Goal: Use online tool/utility: Utilize a website feature to perform a specific function

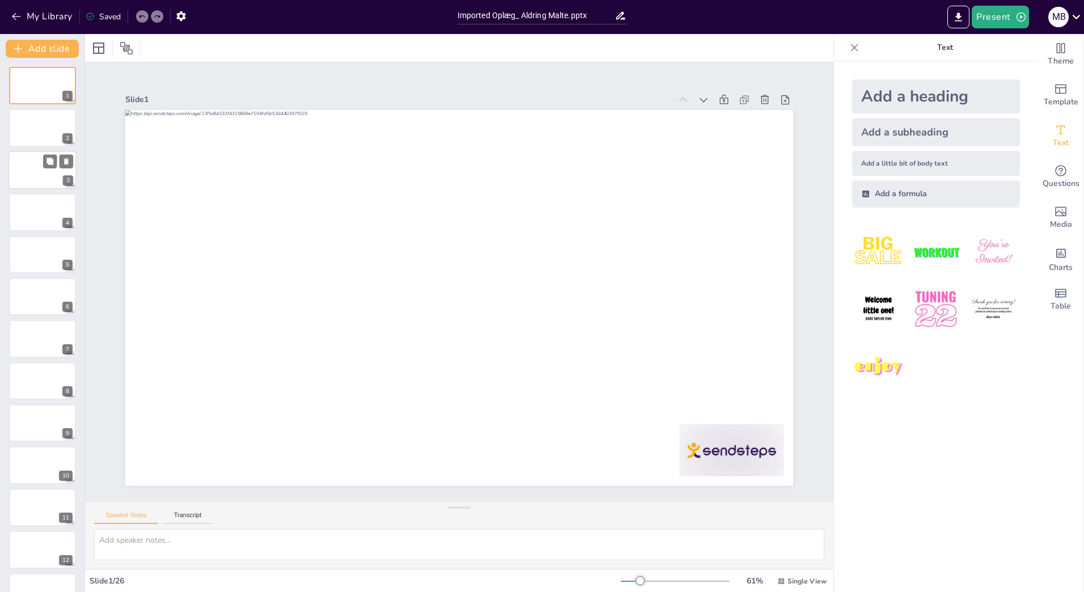
click at [46, 188] on div "3" at bounding box center [43, 170] width 68 height 39
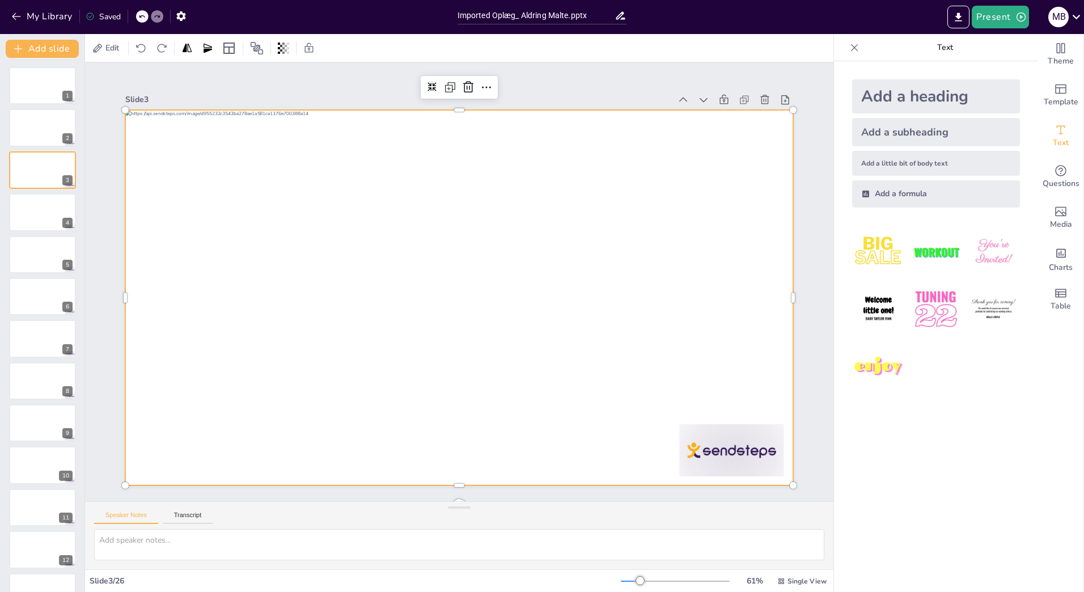
click at [478, 297] on div at bounding box center [458, 298] width 704 height 444
click at [439, 243] on div at bounding box center [459, 298] width 668 height 376
click at [439, 243] on div at bounding box center [458, 297] width 704 height 443
click at [931, 303] on img at bounding box center [935, 309] width 53 height 53
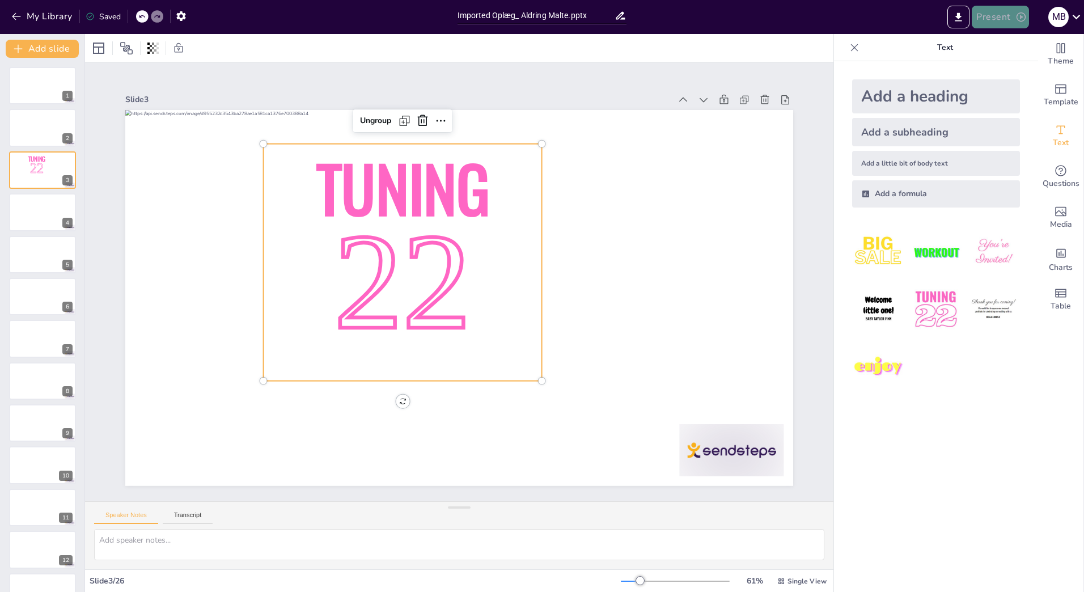
click at [990, 18] on button "Present" at bounding box center [1000, 17] width 57 height 23
click at [992, 34] on li "Preview presentation" at bounding box center [1017, 42] width 89 height 18
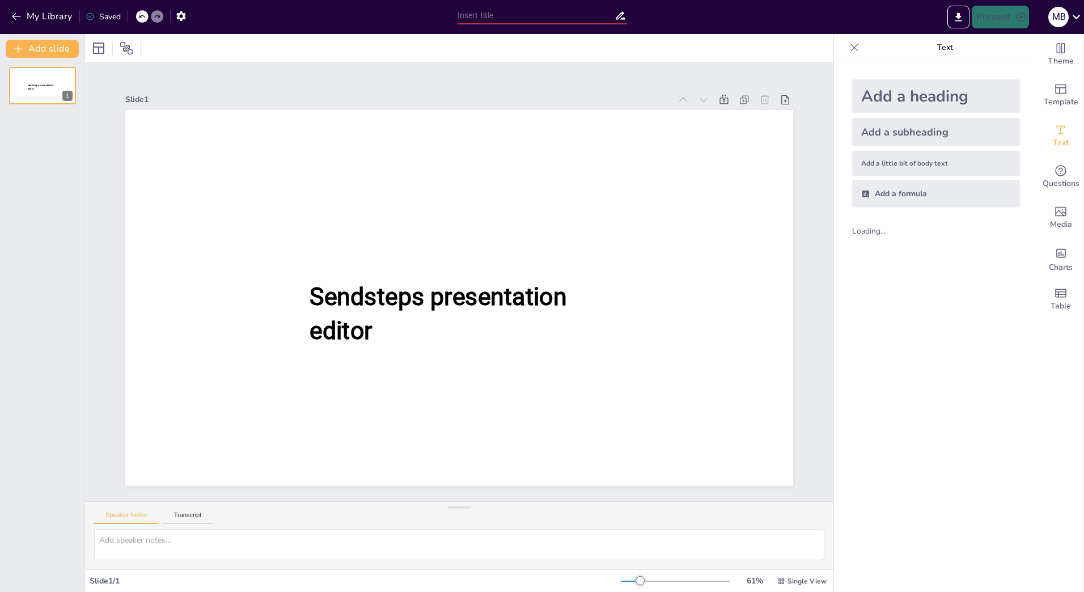
type input "Imported Oplæg_ Aldring Malte.pptx"
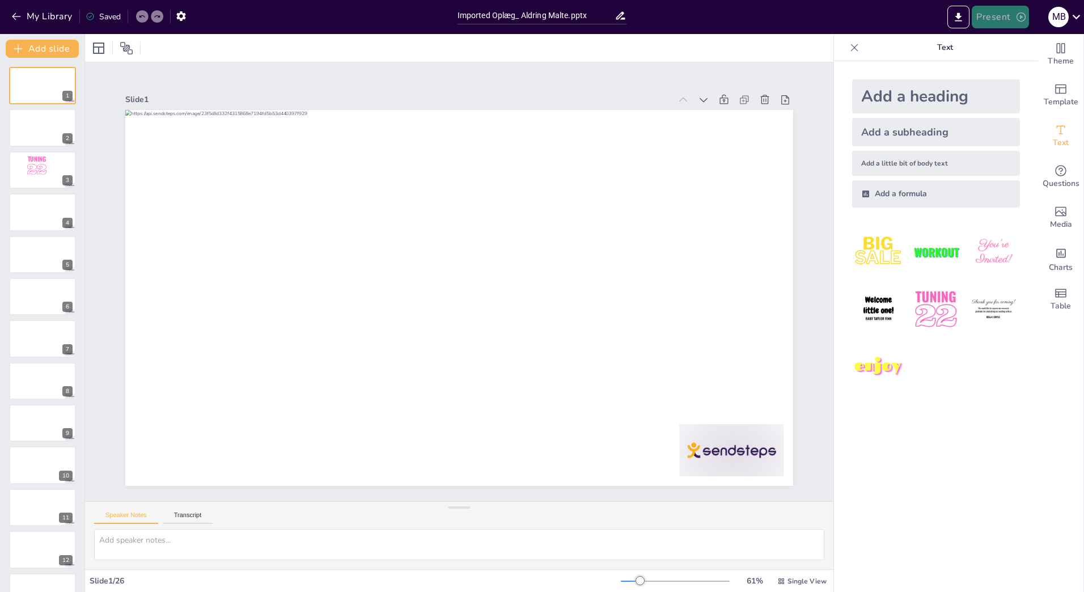
click at [988, 18] on button "Present" at bounding box center [1000, 17] width 57 height 23
click at [998, 62] on li "Play presentation" at bounding box center [1017, 70] width 89 height 18
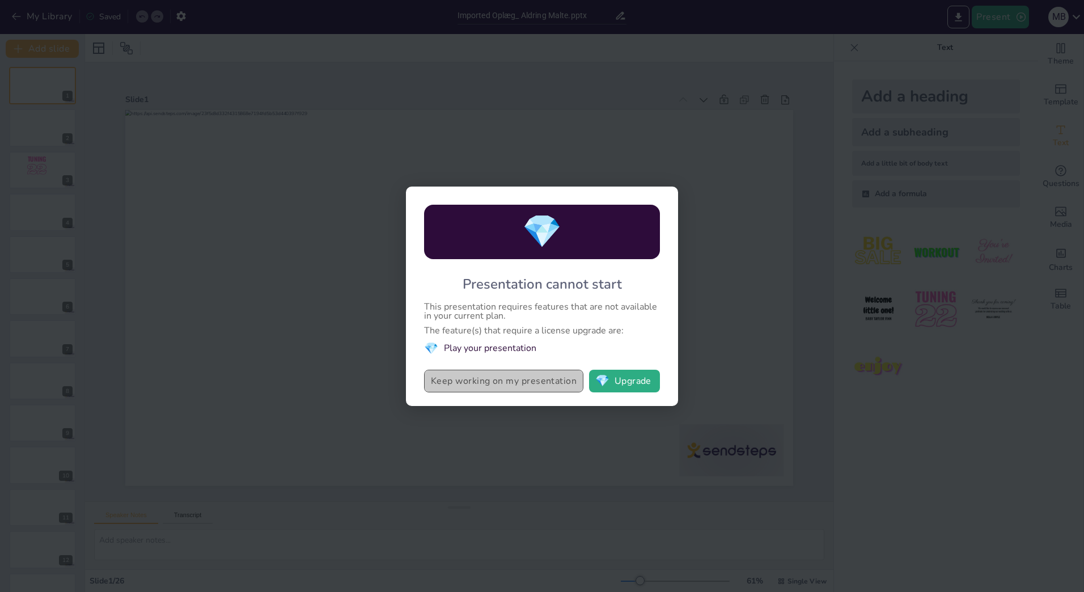
click at [534, 385] on button "Keep working on my presentation" at bounding box center [503, 381] width 159 height 23
